Goal: Information Seeking & Learning: Learn about a topic

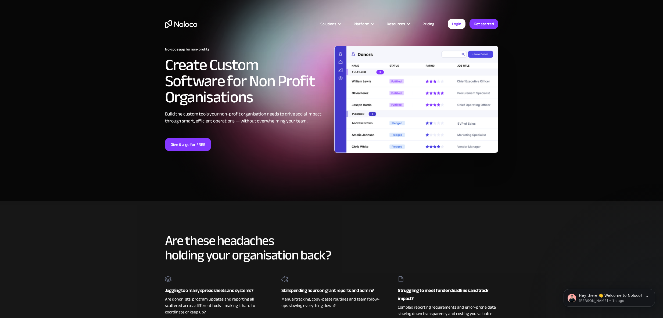
click at [0, 0] on div "Use Cases" at bounding box center [0, 0] width 0 height 0
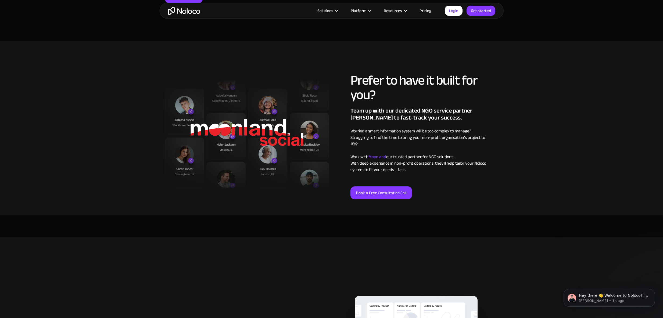
scroll to position [647, 0]
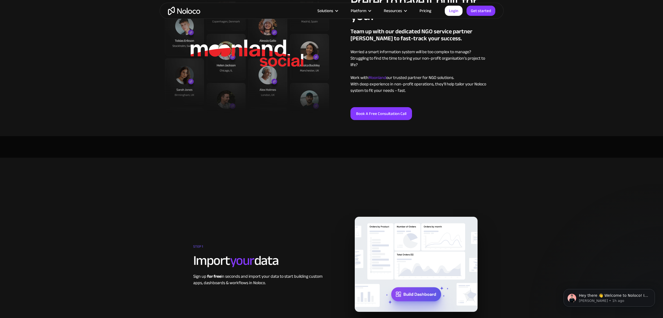
click at [0, 0] on div "Keep track of customers, users, or leads with a fully customizable Noloco back …" at bounding box center [0, 0] width 0 height 0
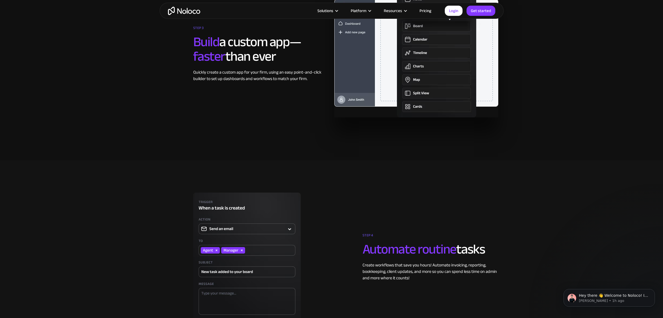
scroll to position [1248, 0]
